Goal: Task Accomplishment & Management: Manage account settings

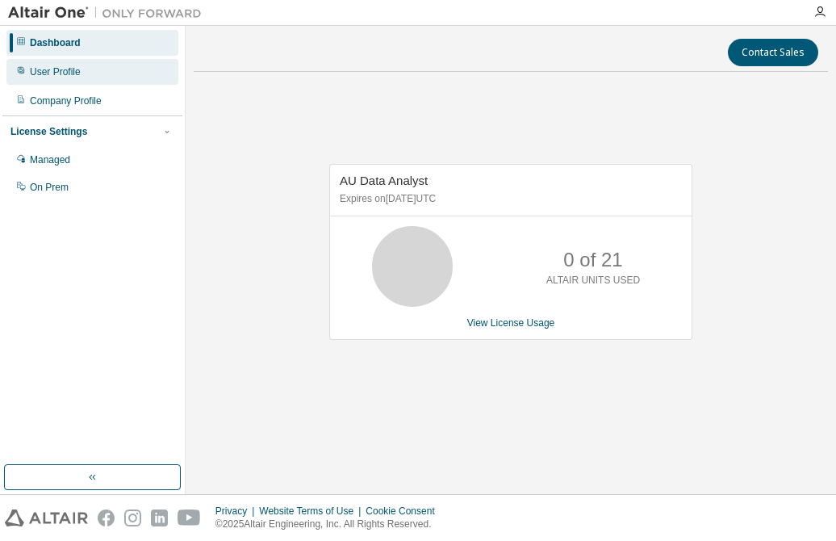
click at [65, 71] on div "User Profile" at bounding box center [55, 71] width 51 height 13
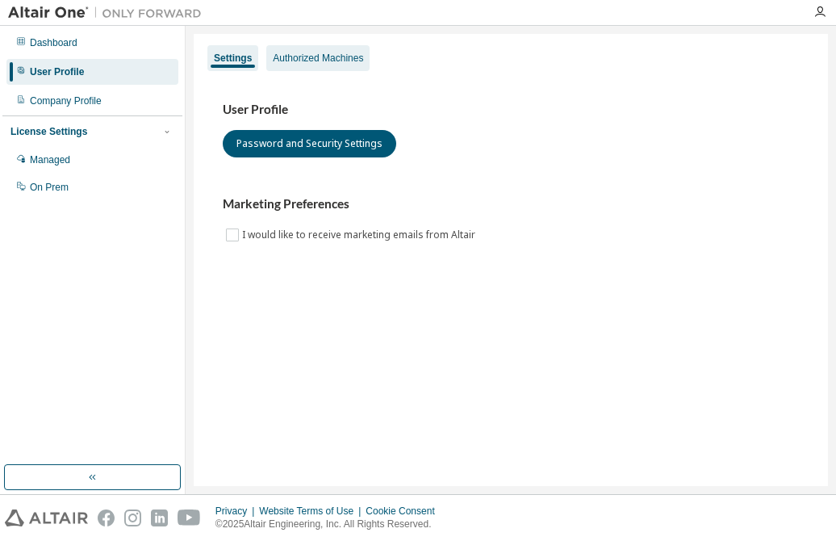
click at [314, 60] on div "Authorized Machines" at bounding box center [318, 58] width 90 height 13
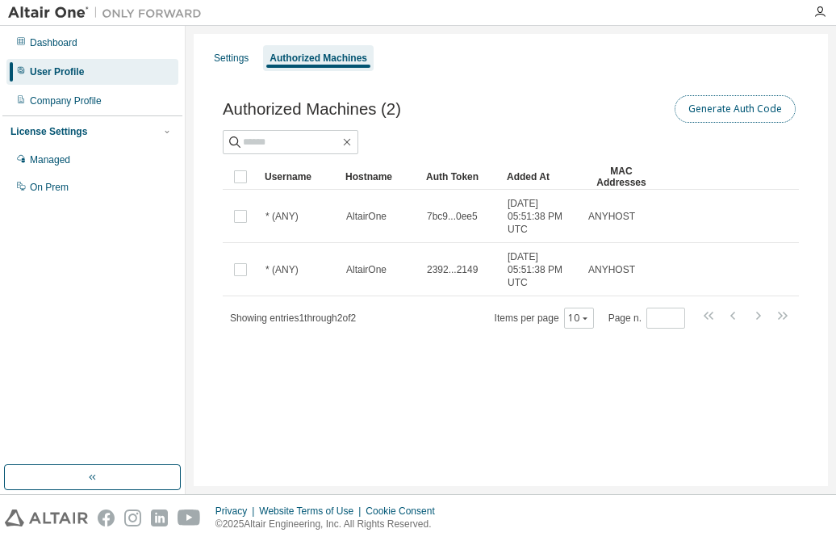
click at [710, 104] on button "Generate Auth Code" at bounding box center [735, 108] width 121 height 27
